Goal: Information Seeking & Learning: Compare options

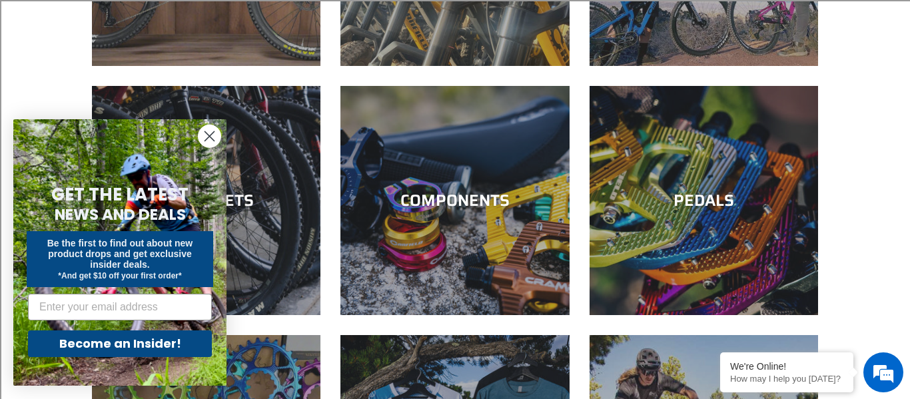
scroll to position [297, 0]
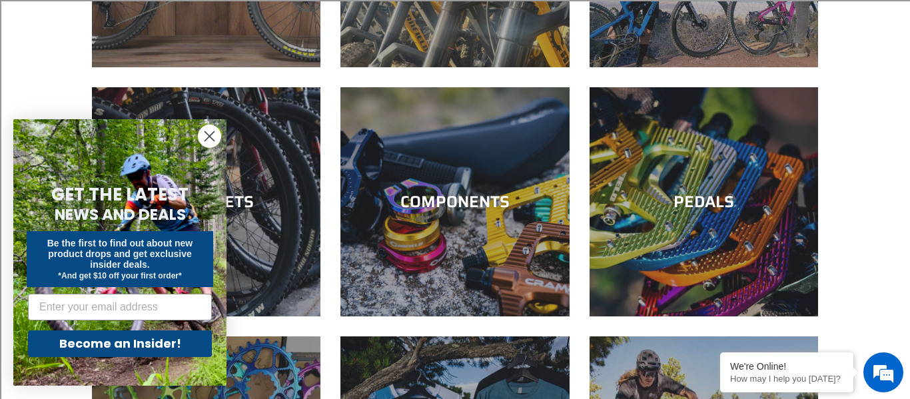
click at [208, 135] on icon "Close dialog" at bounding box center [209, 136] width 9 height 9
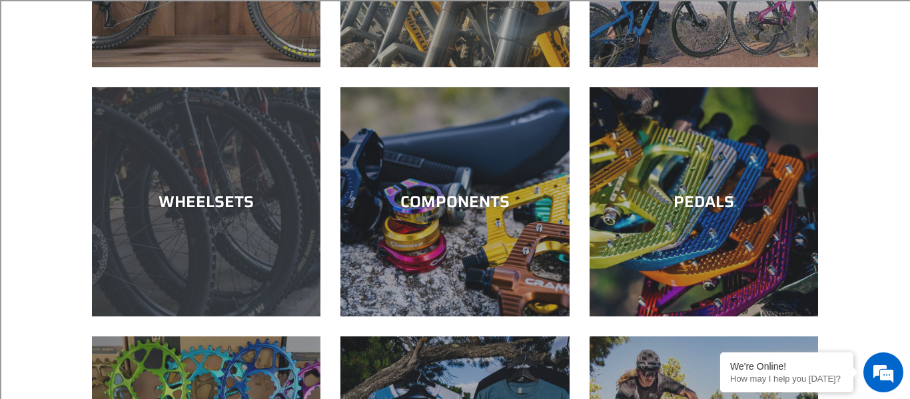
scroll to position [0, 0]
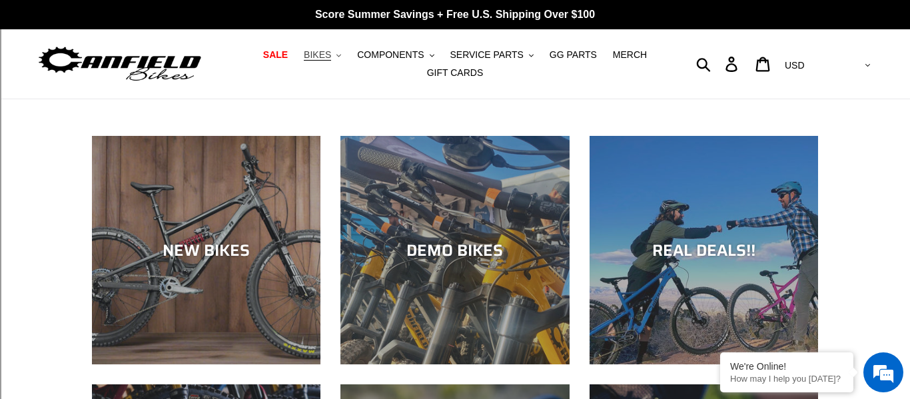
click at [342, 52] on button "BIKES .cls-1{fill:#231f20}" at bounding box center [322, 55] width 51 height 18
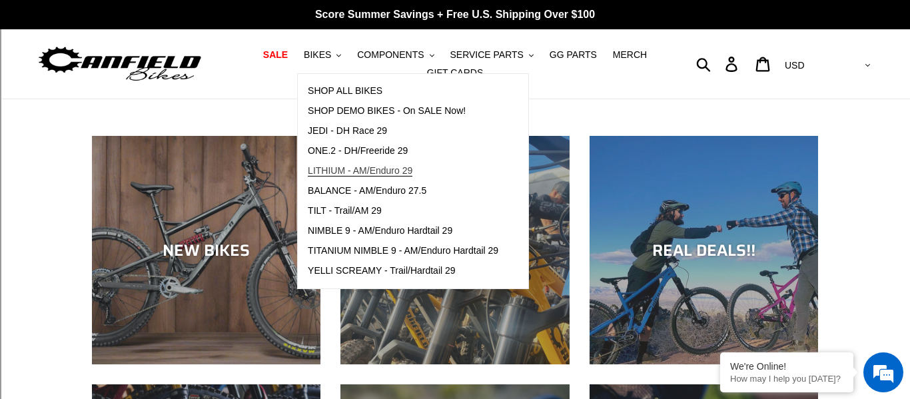
click at [370, 161] on link "LITHIUM - AM/Enduro 29" at bounding box center [403, 171] width 211 height 20
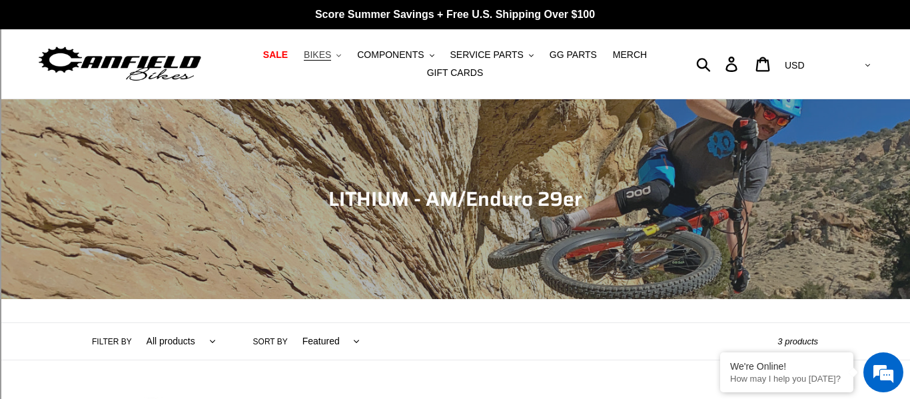
click at [341, 54] on icon ".cls-1{fill:#231f20}" at bounding box center [339, 55] width 5 height 5
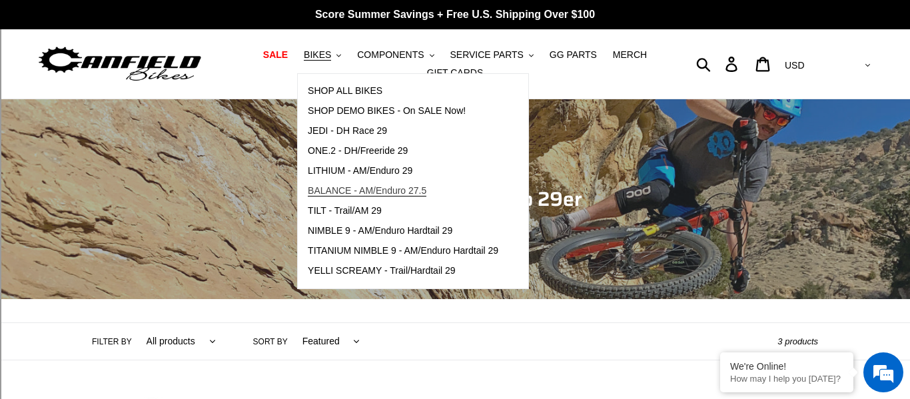
click at [374, 191] on span "BALANCE - AM/Enduro 27.5" at bounding box center [367, 190] width 119 height 11
